Goal: Navigation & Orientation: Find specific page/section

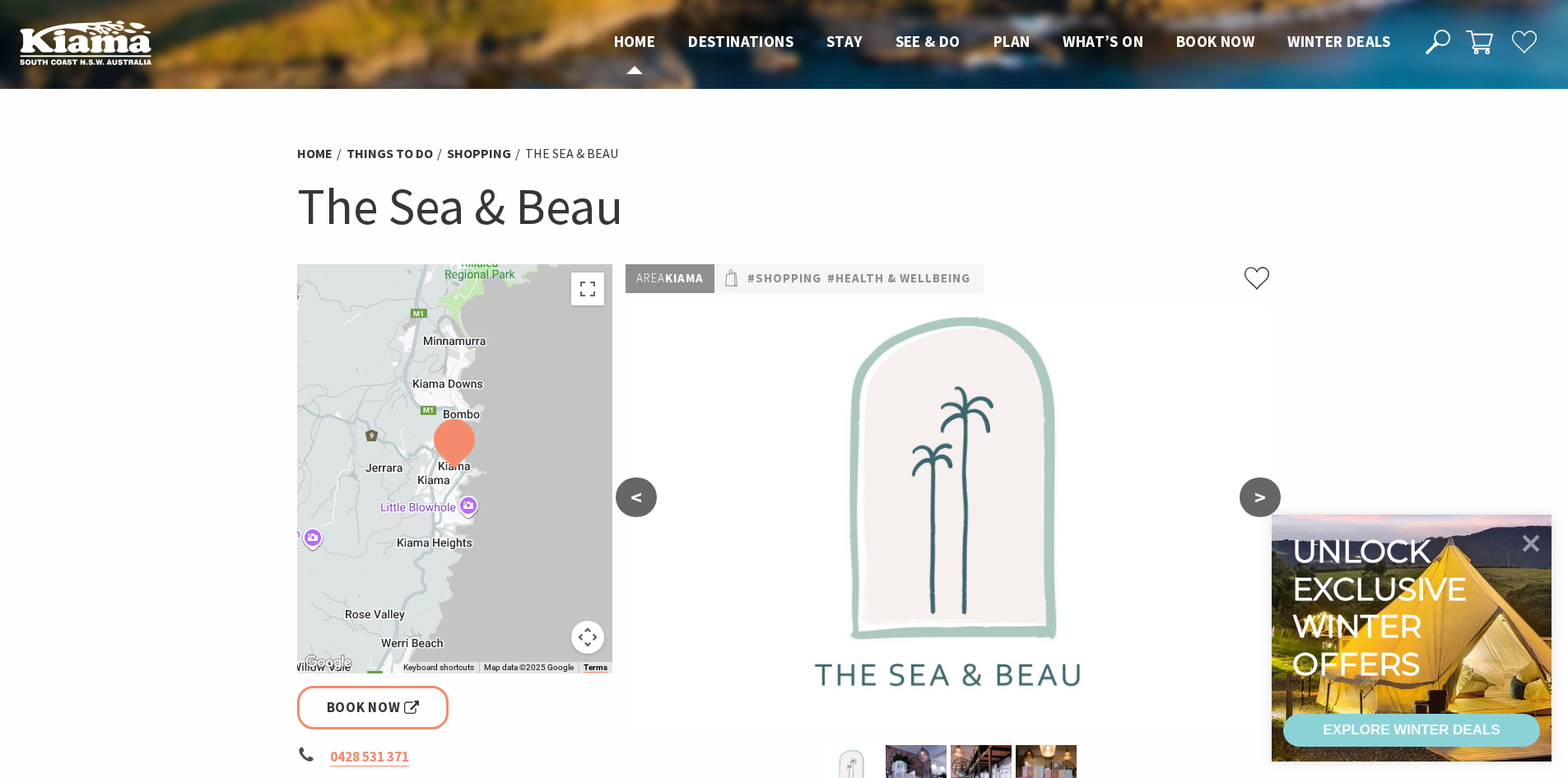
click at [635, 42] on span "Home" at bounding box center [635, 41] width 42 height 20
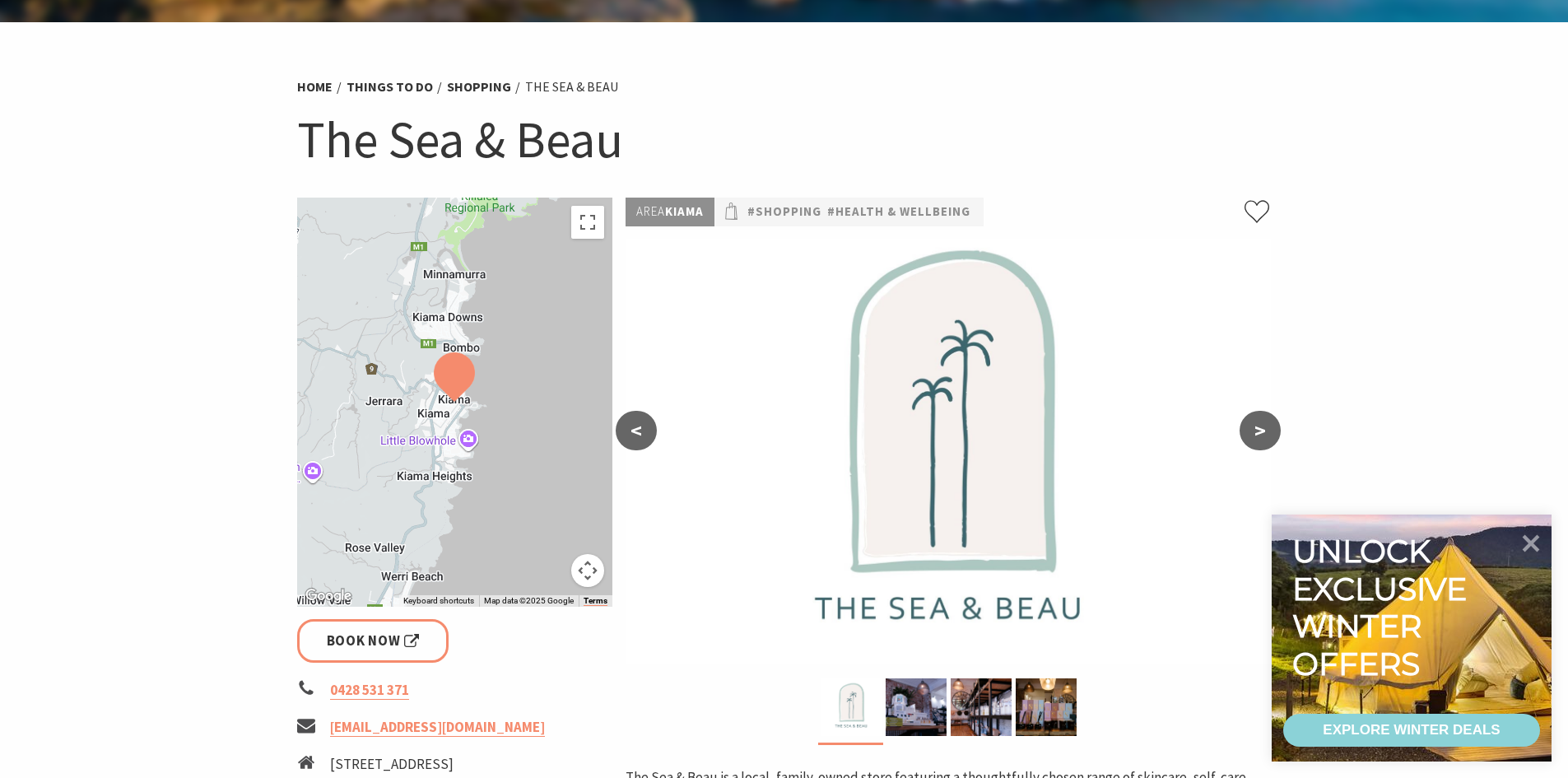
scroll to position [247, 0]
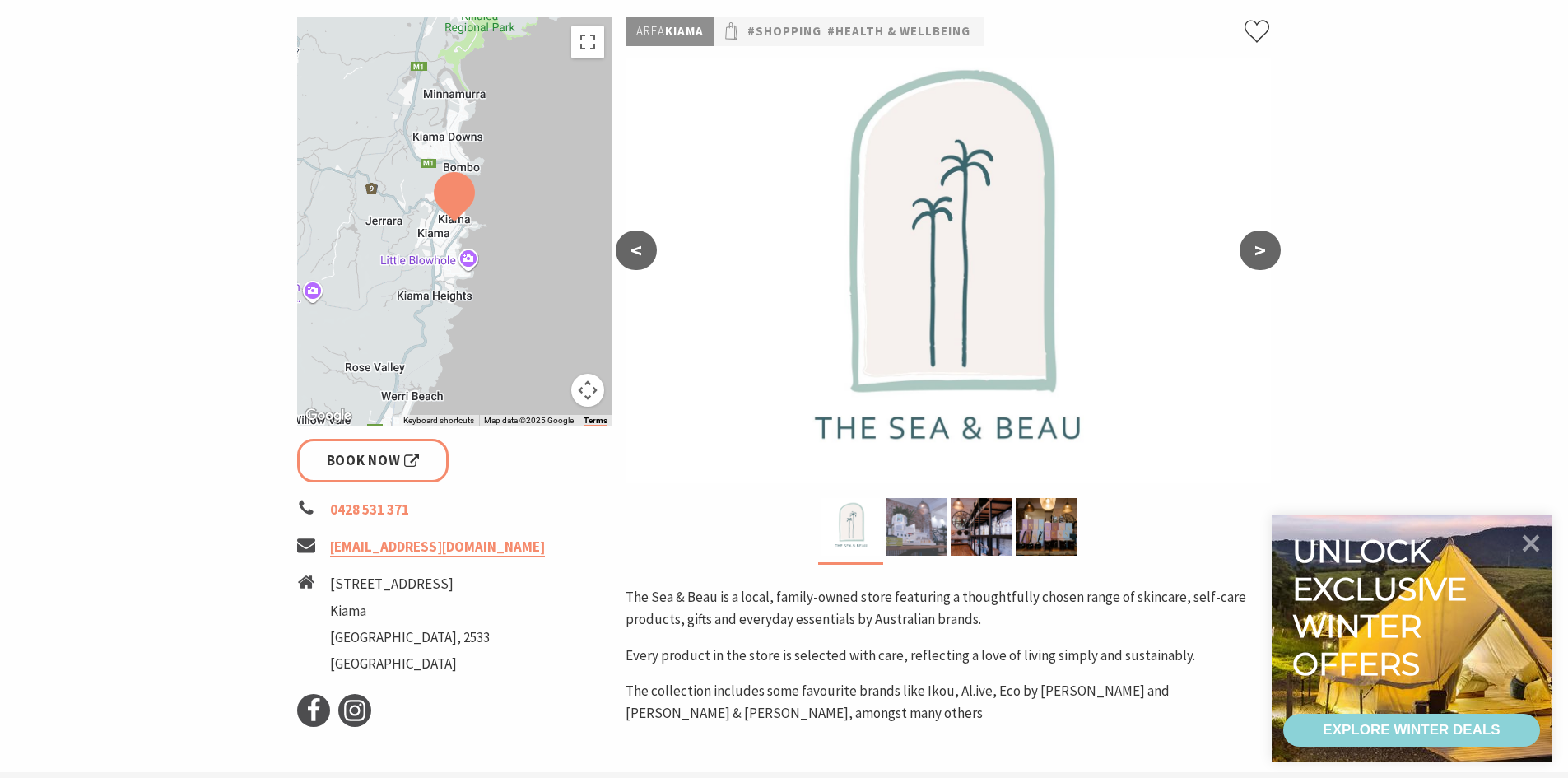
click at [910, 523] on img at bounding box center [916, 526] width 61 height 58
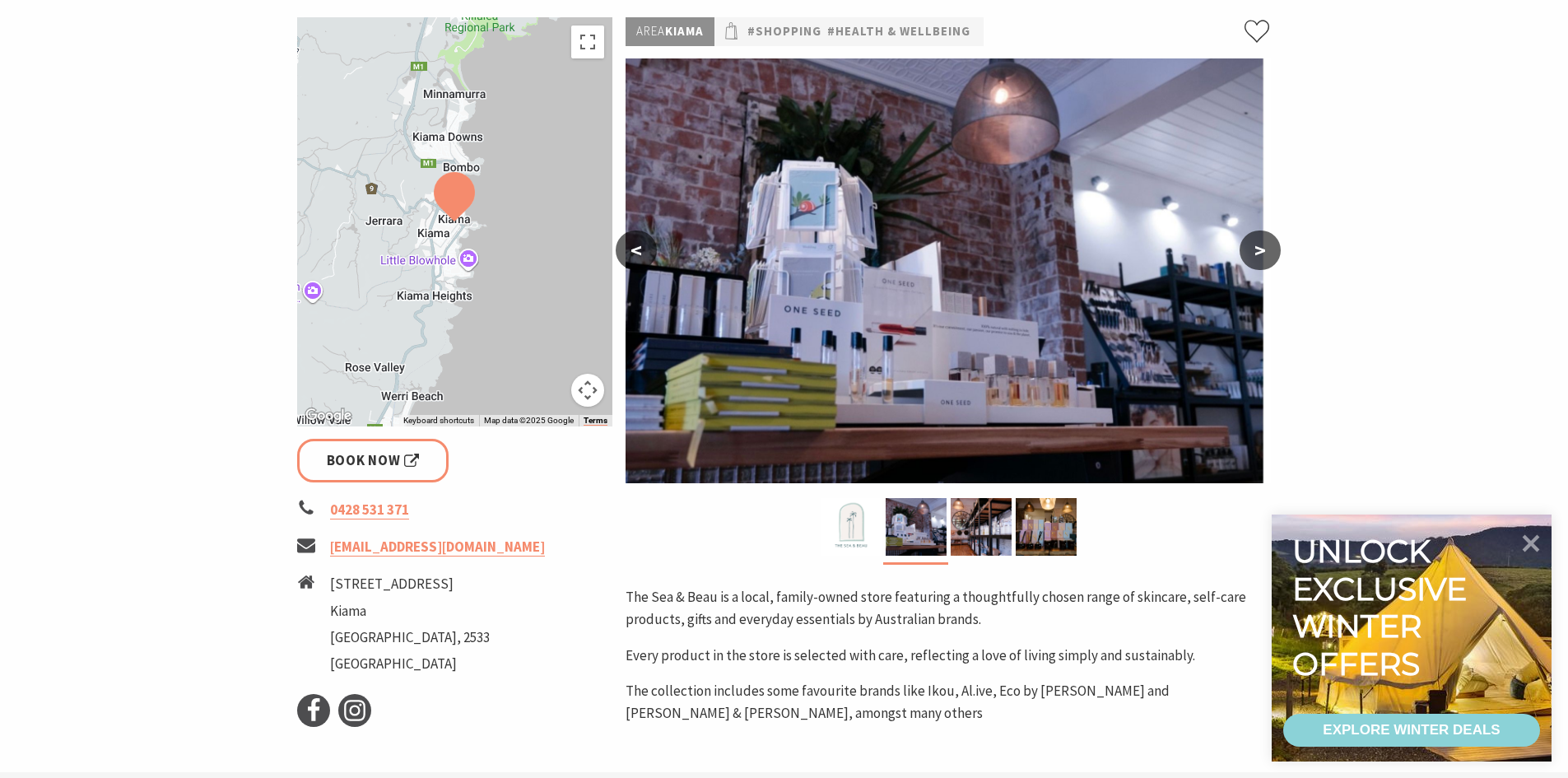
click at [1258, 253] on button ">" at bounding box center [1259, 249] width 41 height 39
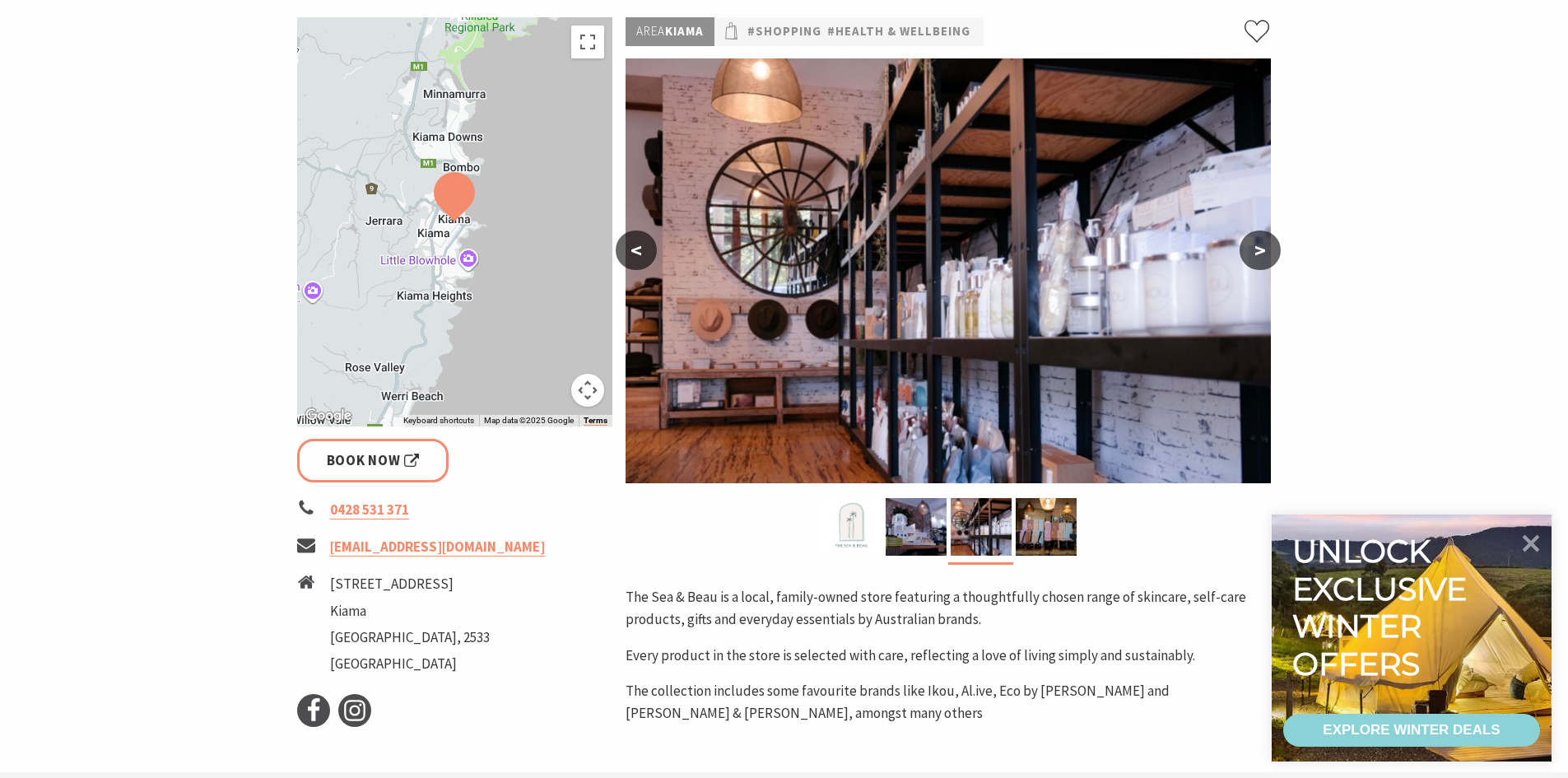
click at [1258, 253] on button ">" at bounding box center [1259, 249] width 41 height 39
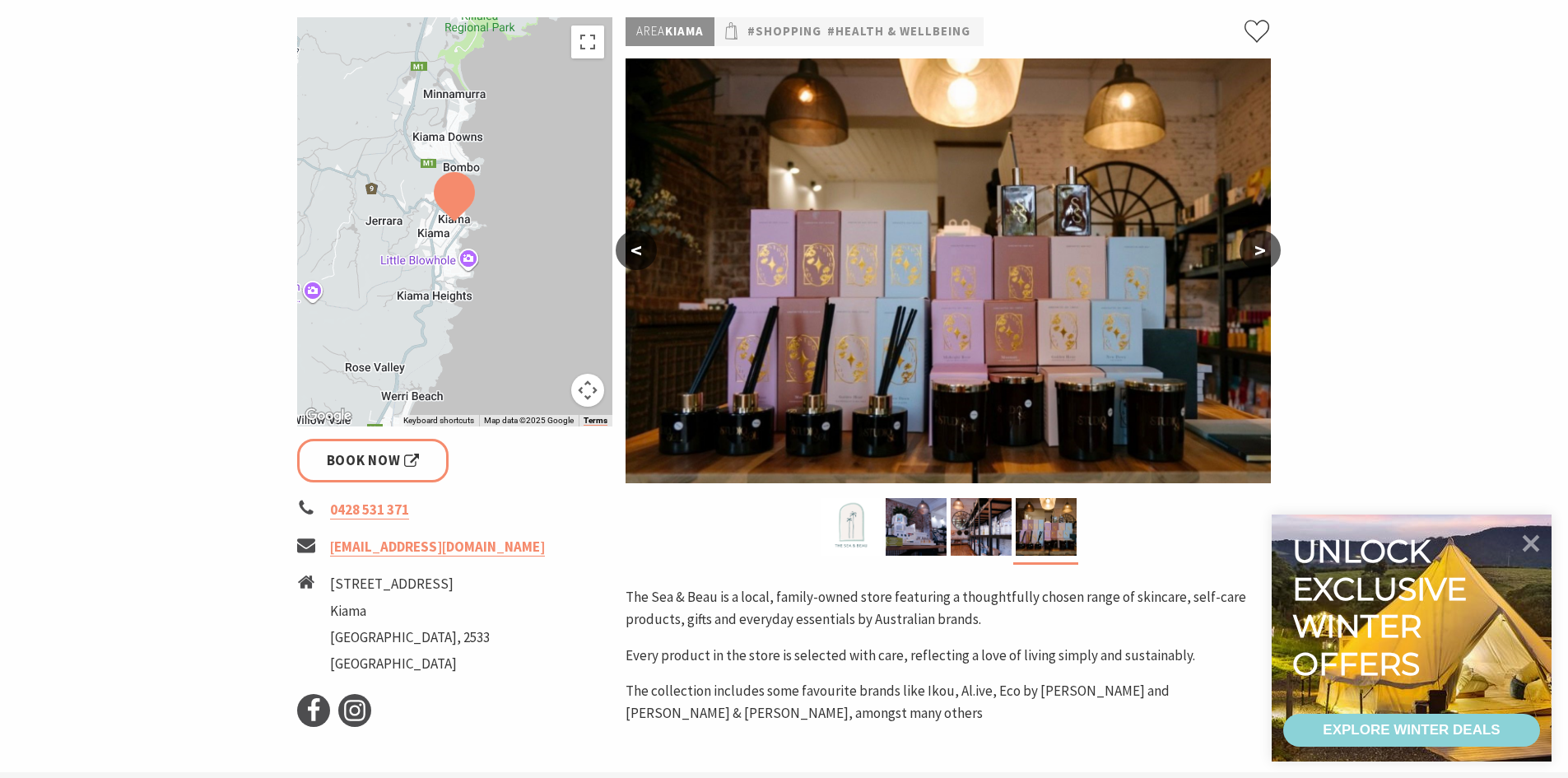
click at [1258, 253] on button ">" at bounding box center [1259, 249] width 41 height 39
click at [1036, 533] on img at bounding box center [1046, 526] width 61 height 58
